Goal: Task Accomplishment & Management: Manage account settings

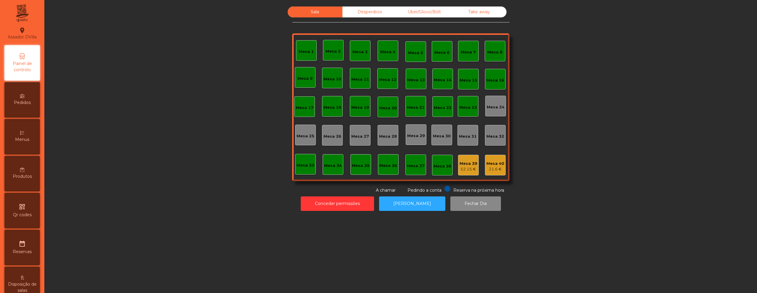
click at [30, 173] on div "Produtos" at bounding box center [21, 173] width 35 height 35
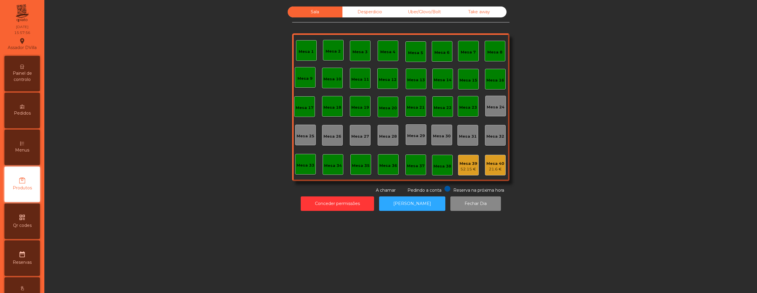
scroll to position [27, 0]
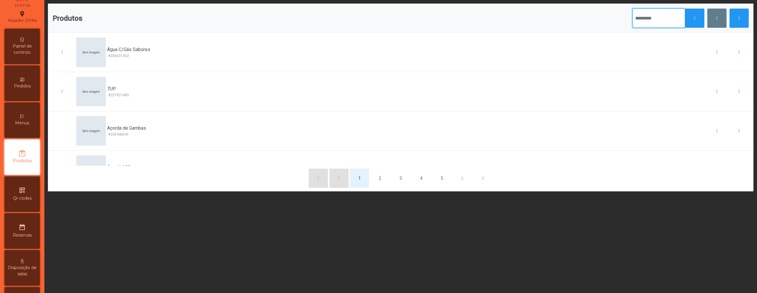
click at [652, 26] on input "text" at bounding box center [658, 18] width 53 height 19
type input "****"
click at [695, 24] on button "button" at bounding box center [694, 18] width 19 height 19
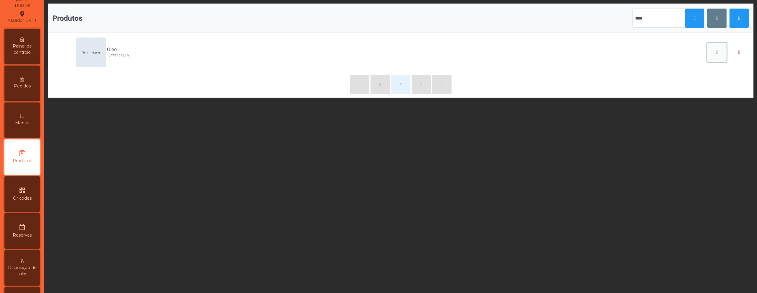
click at [707, 54] on button "button" at bounding box center [716, 52] width 19 height 19
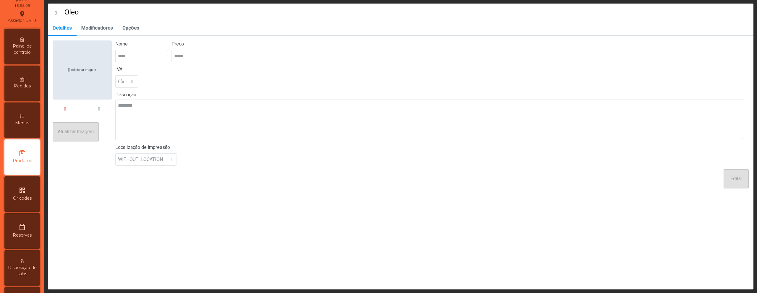
click at [136, 79] on p-dropdown "6%" at bounding box center [126, 81] width 23 height 12
click at [132, 83] on p-dropdown "6%" at bounding box center [126, 81] width 23 height 12
